Goal: Register for event/course

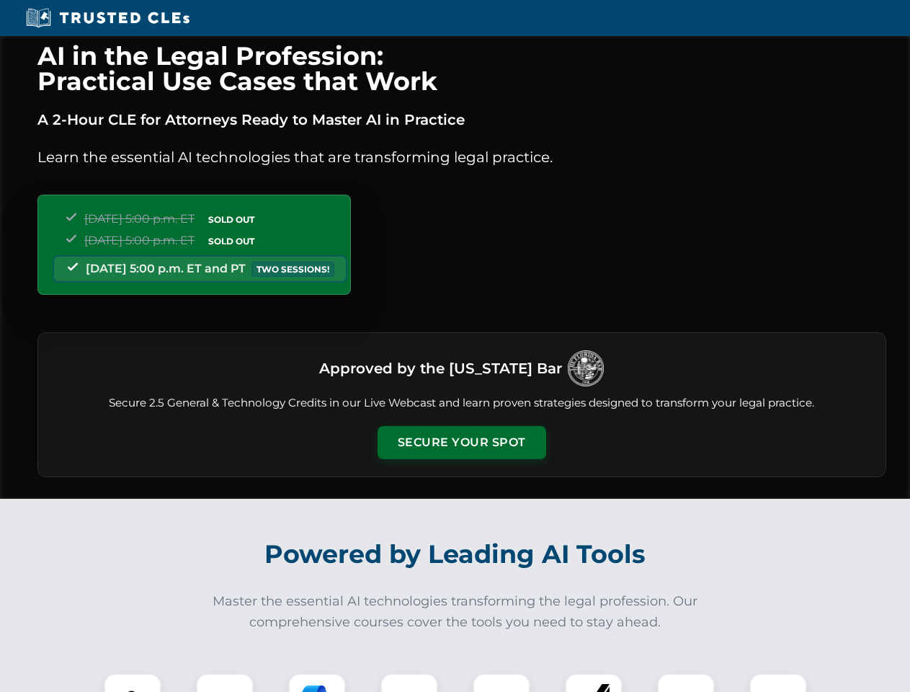
click at [461, 442] on button "Secure Your Spot" at bounding box center [462, 442] width 169 height 33
click at [133, 682] on img at bounding box center [133, 702] width 42 height 42
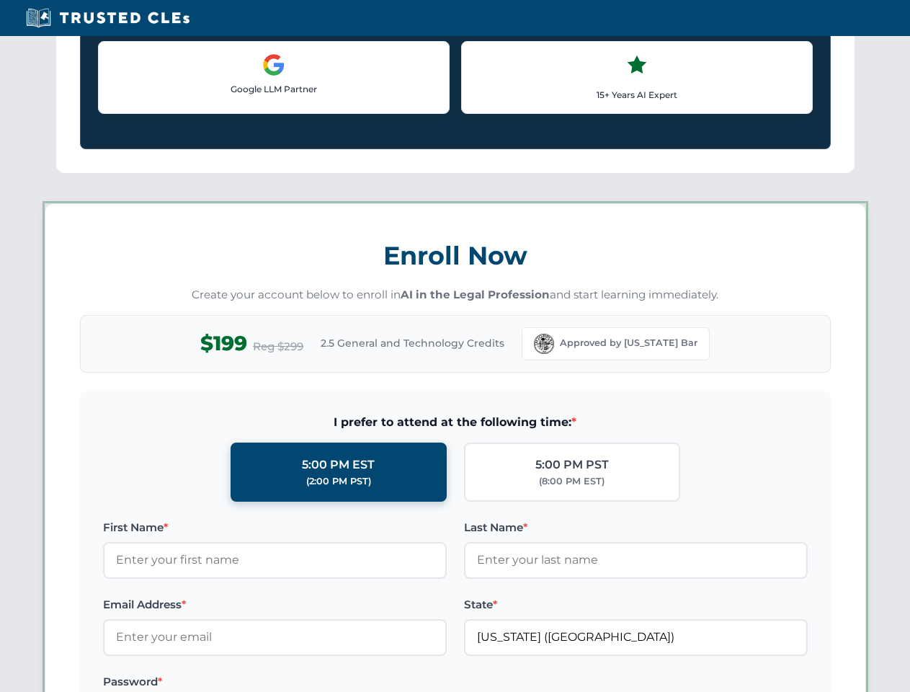
click at [317, 682] on label "Password *" at bounding box center [275, 681] width 344 height 17
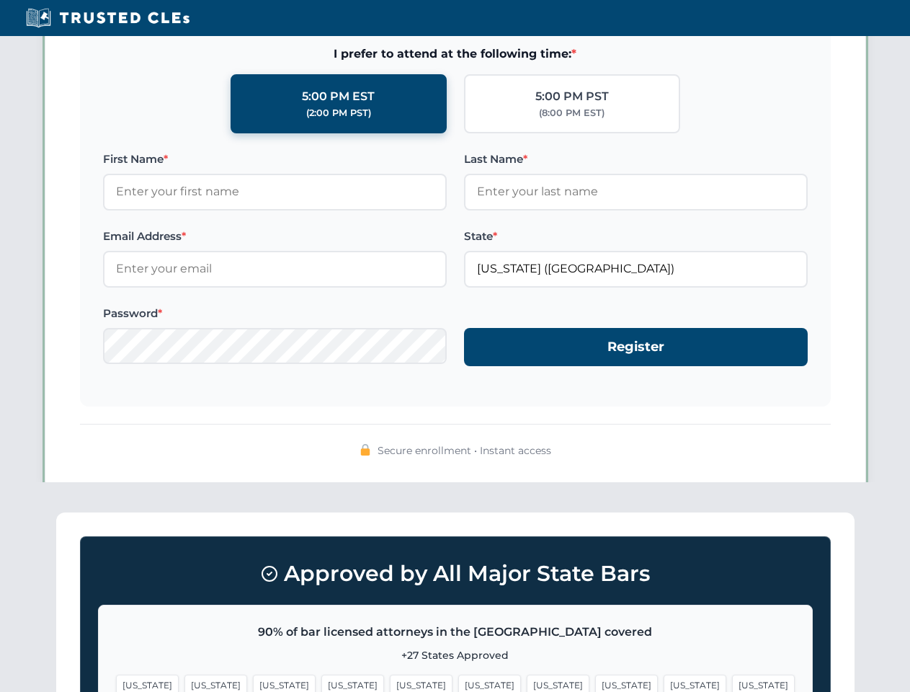
click at [664, 682] on span "[US_STATE]" at bounding box center [695, 684] width 63 height 21
